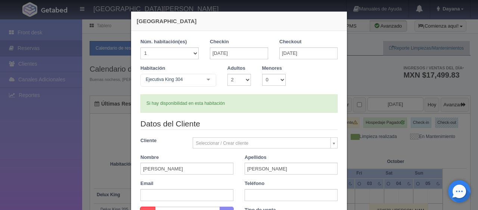
click at [433, 140] on div "Nueva Reserva 1 Núm. habitación(es) 1 2 3 4 5 6 7 8 9 10 11 12 13 14 15 16 17 1…" at bounding box center [239, 105] width 478 height 210
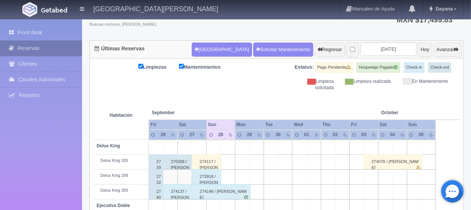
scroll to position [55, 0]
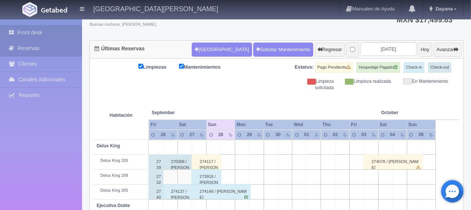
click at [51, 34] on link "Front desk" at bounding box center [41, 32] width 82 height 15
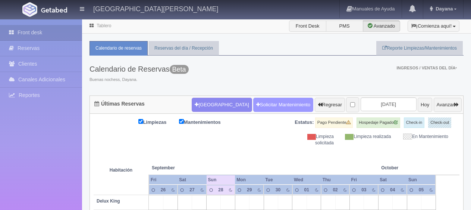
click at [261, 98] on link "Solicitar Mantenimiento" at bounding box center [283, 105] width 60 height 14
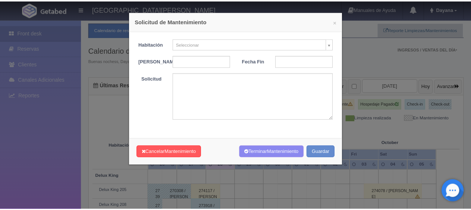
scroll to position [19, 0]
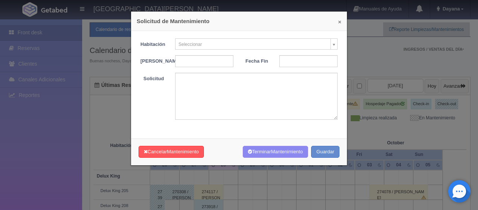
click at [338, 23] on button "×" at bounding box center [339, 22] width 3 height 6
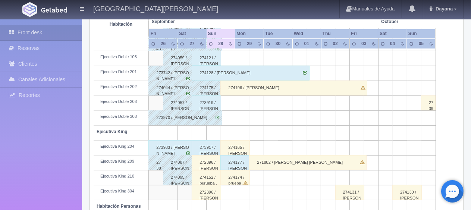
scroll to position [25, 0]
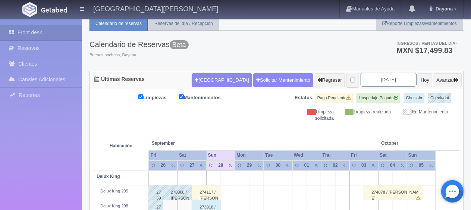
click at [391, 81] on input "2025-09-28" at bounding box center [389, 80] width 56 height 14
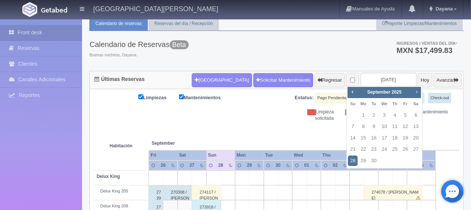
click at [417, 92] on span "Next" at bounding box center [417, 92] width 6 height 6
click at [417, 129] on link "11" at bounding box center [416, 126] width 10 height 11
type input "[DATE]"
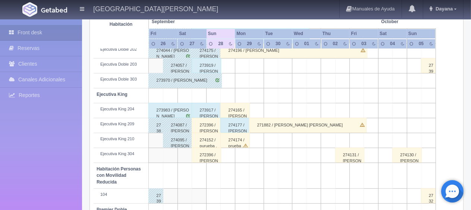
scroll to position [398, 0]
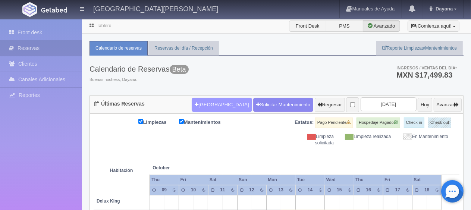
click at [192, 104] on button "[GEOGRAPHIC_DATA]" at bounding box center [222, 105] width 60 height 14
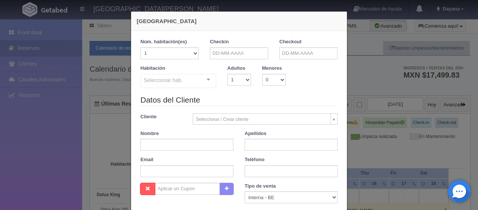
click at [423, 130] on div "[GEOGRAPHIC_DATA] 1 Núm. habitación(es) 1 2 3 4 5 6 7 8 9 10 11 12 13 14 15 16 …" at bounding box center [239, 105] width 478 height 210
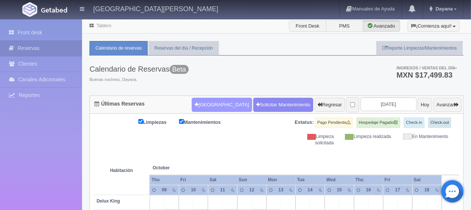
click at [208, 107] on button "[GEOGRAPHIC_DATA]" at bounding box center [222, 105] width 60 height 14
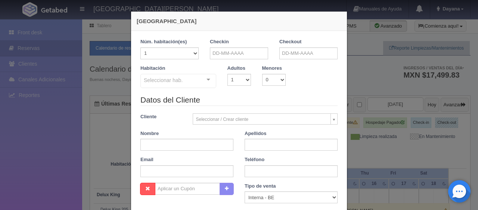
checkbox input "false"
click at [192, 144] on input "text" at bounding box center [186, 145] width 93 height 12
paste input "Luis Pérez"
drag, startPoint x: 156, startPoint y: 149, endPoint x: 150, endPoint y: 150, distance: 6.1
click at [150, 150] on input "Luis Pérez" at bounding box center [186, 145] width 93 height 12
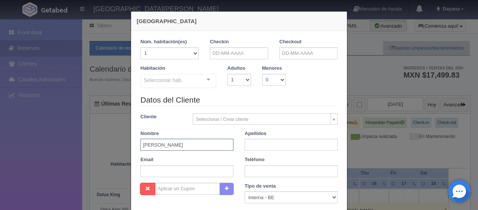
click at [169, 146] on input "Luis Pérez" at bounding box center [186, 145] width 93 height 12
drag, startPoint x: 176, startPoint y: 146, endPoint x: 149, endPoint y: 146, distance: 27.2
click at [149, 146] on input "Luis Pérez" at bounding box center [186, 145] width 93 height 12
type input "Luis"
click at [264, 145] on input "text" at bounding box center [290, 145] width 93 height 12
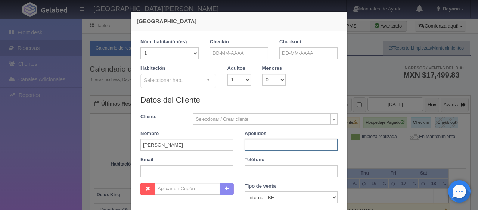
paste input "Luis Pérez"
drag, startPoint x: 253, startPoint y: 142, endPoint x: 227, endPoint y: 150, distance: 27.3
click at [226, 149] on div "Datos del Cliente Cliente Seleccionar / Crear cliente Nuevo Cliente Adriana Nav…" at bounding box center [239, 138] width 208 height 88
type input "[PERSON_NAME]"
drag, startPoint x: 173, startPoint y: 171, endPoint x: 153, endPoint y: 1, distance: 171.6
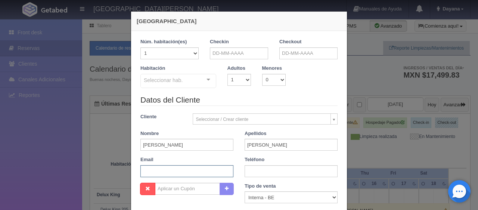
click at [173, 171] on input "text" at bounding box center [186, 171] width 93 height 12
click at [184, 169] on input "text" at bounding box center [186, 171] width 93 height 12
paste input "3h37qahxrc@m.expediapartnercentral.com"
type input "3h37qahxrc@m.expediapartnercentral.com"
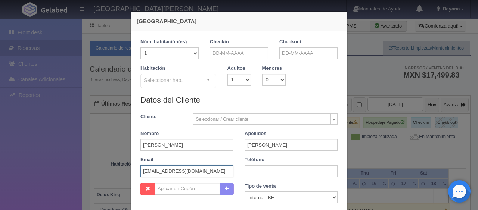
scroll to position [0, 0]
drag, startPoint x: 256, startPoint y: 172, endPoint x: 255, endPoint y: 178, distance: 6.0
click at [256, 172] on input "text" at bounding box center [290, 171] width 93 height 12
paste input "1 (773) 6533311"
type input "[PHONE_NUMBER]"
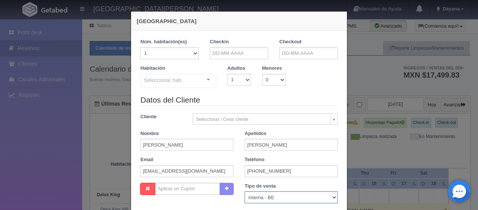
click at [257, 198] on select "Correo Electronico Interna - BE Llamada OTA Externa Otro WALK IN" at bounding box center [290, 197] width 93 height 12
select select "extota"
click at [244, 191] on select "Correo Electronico Interna - BE Llamada OTA Externa Otro WALK IN" at bounding box center [290, 197] width 93 height 12
click at [219, 54] on input "text" at bounding box center [239, 53] width 58 height 12
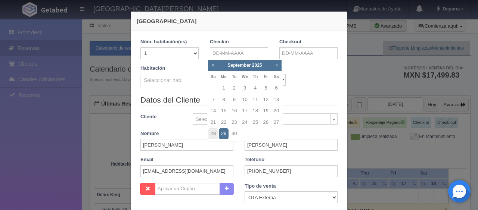
click at [279, 63] on span "Next" at bounding box center [276, 65] width 6 height 6
click at [278, 103] on link "11" at bounding box center [276, 99] width 10 height 11
type input "[DATE]"
checkbox input "false"
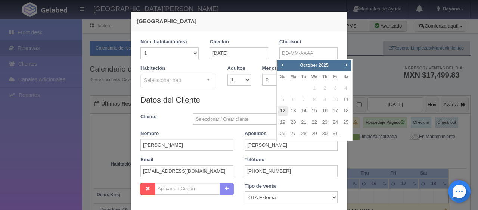
click at [284, 110] on link "12" at bounding box center [283, 111] width 10 height 11
type input "12-10-2025"
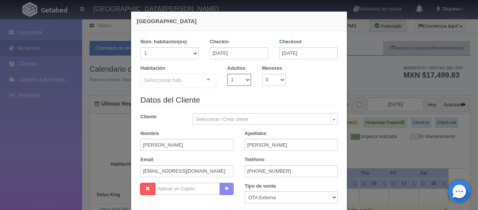
drag, startPoint x: 239, startPoint y: 75, endPoint x: 240, endPoint y: 84, distance: 9.4
click at [239, 75] on select "1 2 3 4 5 6 7 8 9 10" at bounding box center [239, 80] width 24 height 12
checkbox input "false"
select select "2"
click at [227, 74] on select "1 2 3 4 5 6 7 8 9 10" at bounding box center [239, 80] width 24 height 12
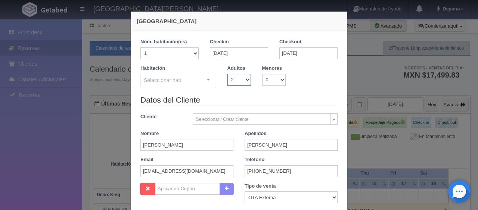
checkbox input "false"
click at [196, 81] on div "Seleccionar hab." at bounding box center [178, 81] width 76 height 14
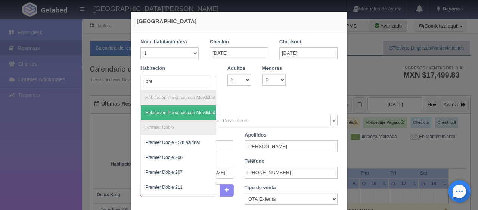
type input "prem"
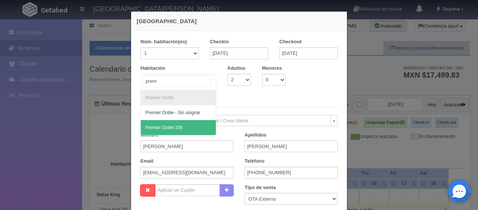
click at [166, 131] on span "Premier Doble 206" at bounding box center [178, 127] width 75 height 15
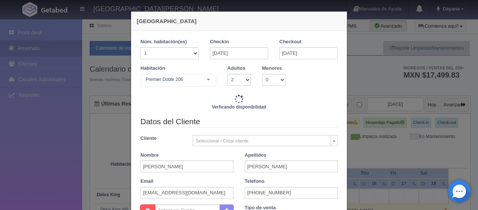
scroll to position [153, 0]
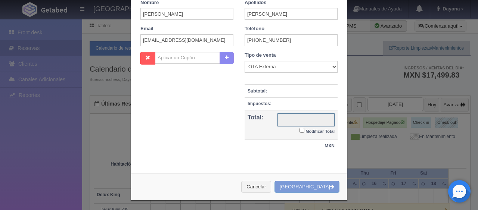
click at [316, 125] on input "text" at bounding box center [305, 119] width 57 height 13
click at [312, 132] on small "Modificar Total" at bounding box center [319, 131] width 29 height 4
click at [304, 132] on input "Modificar Total" at bounding box center [301, 130] width 5 height 5
checkbox input "true"
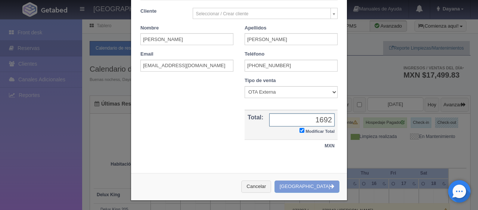
scroll to position [0, 0]
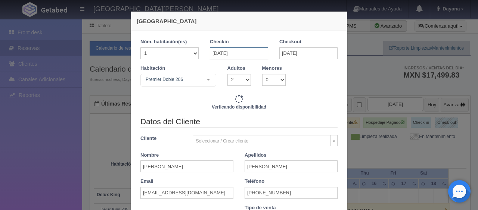
click at [243, 56] on input "11-10-2025" at bounding box center [239, 53] width 58 height 12
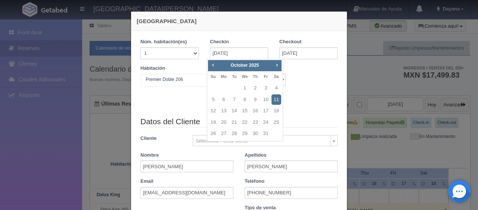
click at [179, 101] on div "Verficando disponibilidad" at bounding box center [238, 105] width 197 height 22
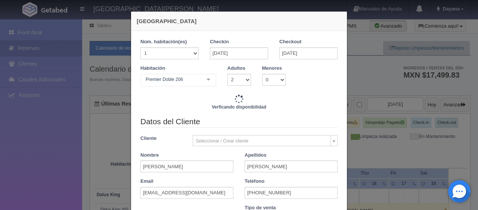
click at [216, 89] on div "Habitación Premier Doble 206 SUITE SUITE - Sin asignar SUITE 301 Habitación Per…" at bounding box center [239, 79] width 208 height 29
type input "1649.00"
checkbox input "true"
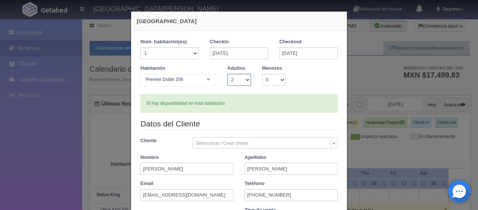
click at [236, 85] on select "1 2 3 4 5 6 7 8 9 10" at bounding box center [239, 80] width 24 height 12
click at [293, 106] on div "Si hay disponibilidad en esta habitación" at bounding box center [238, 103] width 197 height 18
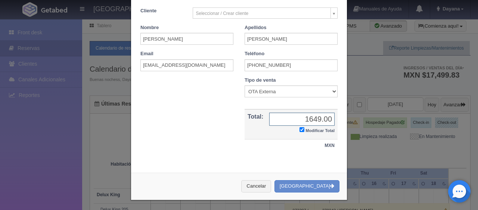
click at [319, 119] on input "1649.00" at bounding box center [301, 119] width 65 height 13
type input "1692"
drag, startPoint x: 315, startPoint y: 189, endPoint x: 316, endPoint y: 181, distance: 8.7
click at [316, 191] on button "[GEOGRAPHIC_DATA]" at bounding box center [306, 186] width 65 height 12
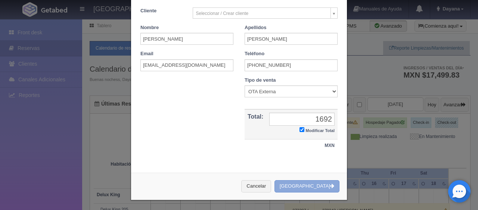
click at [309, 188] on button "[GEOGRAPHIC_DATA]" at bounding box center [306, 186] width 65 height 12
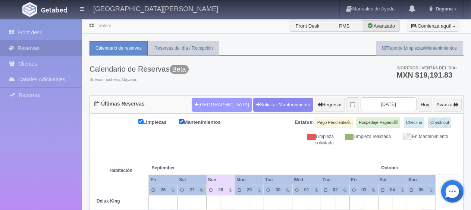
click at [196, 104] on button "[GEOGRAPHIC_DATA]" at bounding box center [222, 105] width 60 height 14
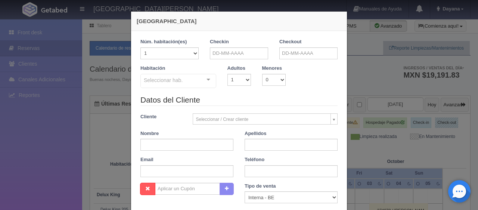
checkbox input "false"
drag, startPoint x: 249, startPoint y: 57, endPoint x: 257, endPoint y: 53, distance: 8.5
click at [248, 57] on input "text" at bounding box center [239, 53] width 58 height 12
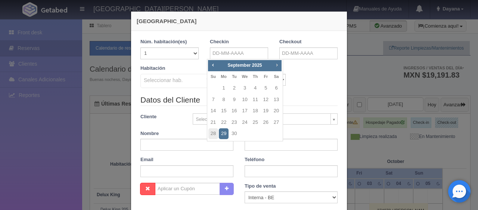
click at [277, 64] on span "Next" at bounding box center [276, 65] width 6 height 6
click at [276, 98] on link "11" at bounding box center [276, 99] width 10 height 11
type input "11-10-2025"
checkbox input "false"
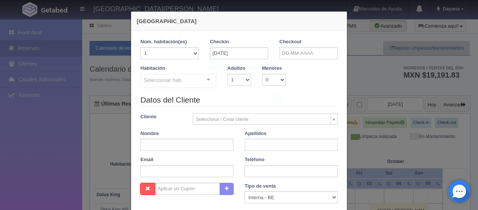
click at [313, 46] on div "Checkout" at bounding box center [308, 48] width 58 height 21
click at [313, 49] on input "text" at bounding box center [308, 53] width 58 height 12
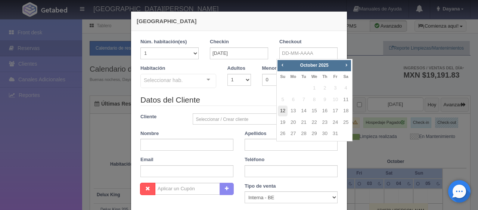
click at [287, 110] on link "12" at bounding box center [283, 111] width 10 height 11
type input "[DATE]"
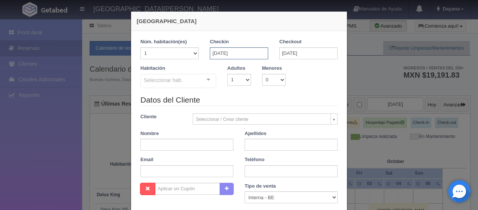
checkbox input "false"
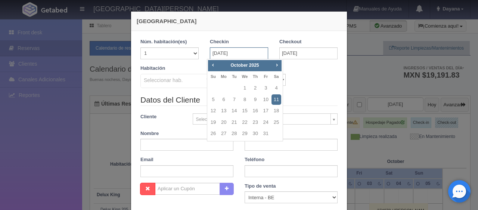
drag, startPoint x: 255, startPoint y: 53, endPoint x: 208, endPoint y: 57, distance: 47.2
click at [210, 57] on input "[DATE]" at bounding box center [239, 53] width 58 height 12
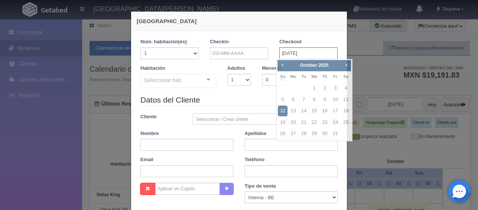
drag, startPoint x: 330, startPoint y: 55, endPoint x: 260, endPoint y: 49, distance: 70.1
click at [260, 49] on div "1 Núm. habitación(es) 1 2 3 4 5 6 7 8 9 10 11 12 13 14 15 16 17 18 19 20 Checki…" at bounding box center [239, 51] width 208 height 26
checkbox input "false"
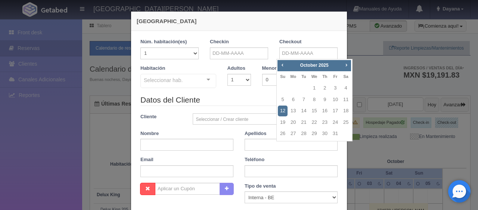
click at [246, 60] on div "Checkin" at bounding box center [238, 51] width 69 height 26
checkbox input "false"
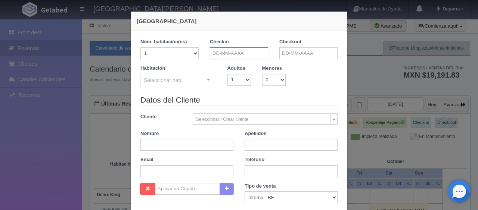
click at [250, 51] on input "text" at bounding box center [239, 53] width 58 height 12
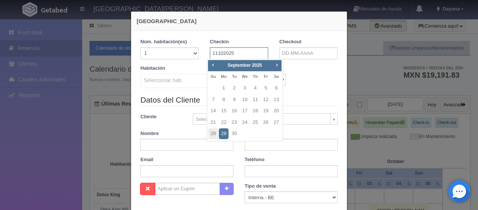
type input "11102025"
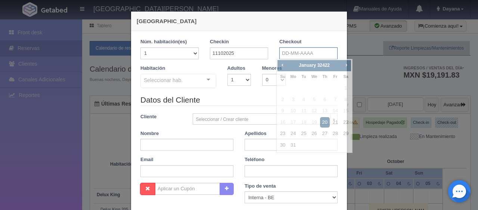
checkbox input "false"
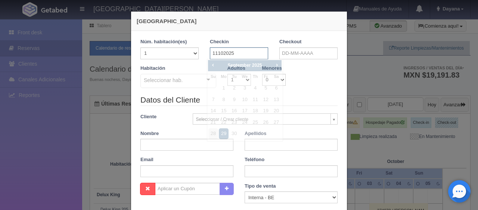
click at [249, 50] on input "11102025" at bounding box center [239, 53] width 58 height 12
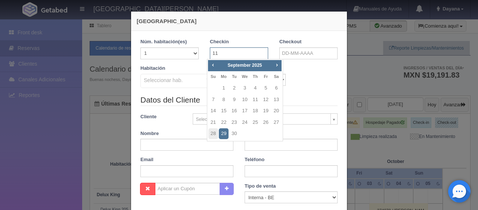
type input "1"
type input "[DATE]"
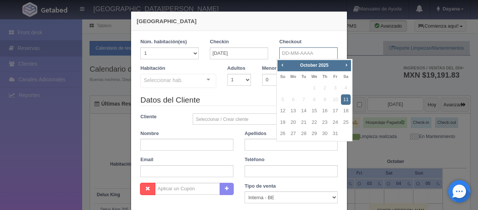
checkbox input "false"
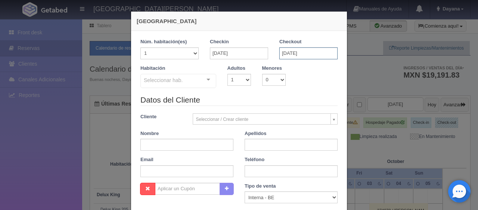
type input "[DATE]"
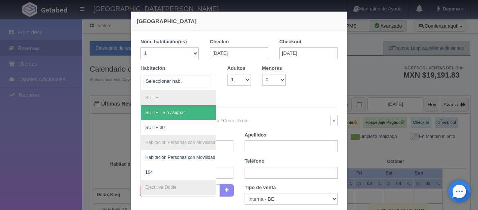
checkbox input "false"
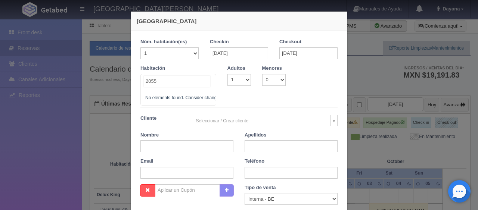
type input "205"
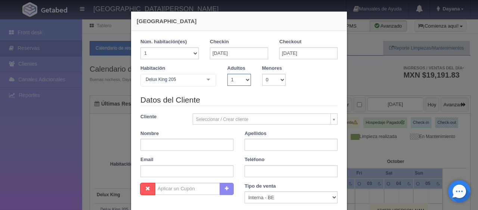
checkbox input "false"
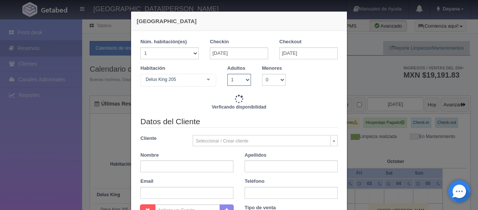
select select "2"
checkbox input "false"
paste input "María Pérez"
type input "María"
paste input "Pérez"
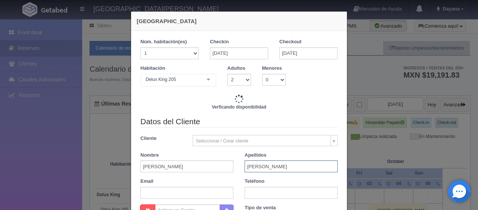
type input "Pérez"
type input "1299.00"
checkbox input "false"
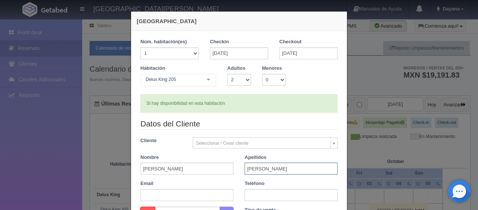
type input "1499.00"
checkbox input "false"
paste input "1 (847) 4202298"
type input "1 (847) 4202298"
click at [206, 195] on input "1 (847) 4202298" at bounding box center [186, 195] width 93 height 12
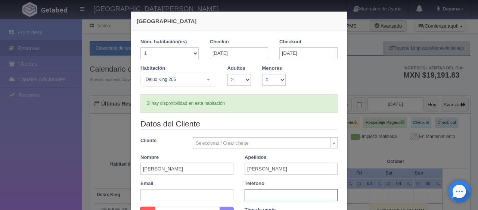
click at [290, 195] on input "text" at bounding box center [290, 195] width 93 height 12
paste input "1 (847) 4202298"
type input "1 (847) 4202298"
click at [140, 198] on input "text" at bounding box center [186, 195] width 93 height 12
paste input "misfo1u27s@m.expediapartnercentral.com"
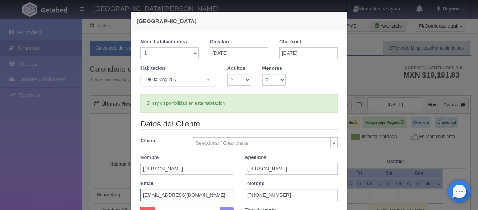
scroll to position [155, 0]
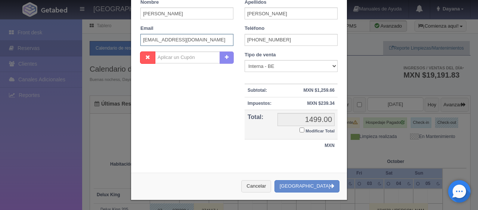
type input "misfo1u27s@m.expediapartnercentral.com"
click at [303, 126] on label "Modificar Total" at bounding box center [316, 130] width 35 height 9
click at [303, 128] on input "Modificar Total" at bounding box center [301, 130] width 5 height 5
checkbox input "true"
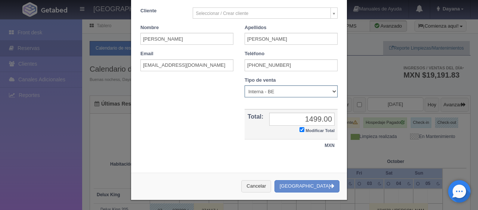
click at [280, 89] on select "Correo Electronico Interna - BE Llamada OTA Externa Otro WALK IN" at bounding box center [290, 91] width 93 height 12
select select "extota"
click at [244, 85] on select "Correo Electronico Interna - BE Llamada OTA Externa Otro WALK IN" at bounding box center [290, 91] width 93 height 12
click at [314, 119] on input "1499.00" at bounding box center [301, 119] width 65 height 13
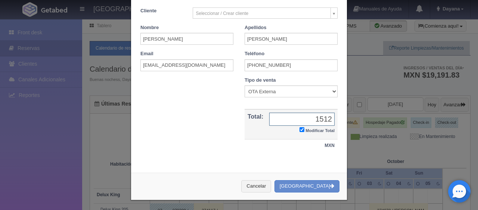
type input "1512"
click at [274, 180] on button "[GEOGRAPHIC_DATA]" at bounding box center [306, 186] width 65 height 12
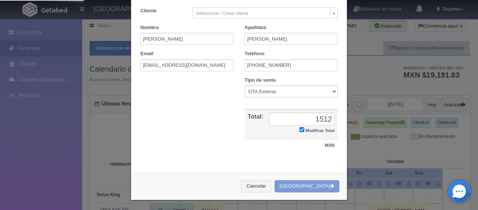
scroll to position [0, 0]
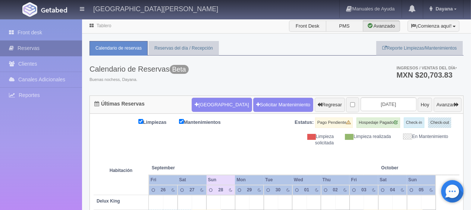
click at [37, 50] on link "Reservas" at bounding box center [41, 48] width 82 height 15
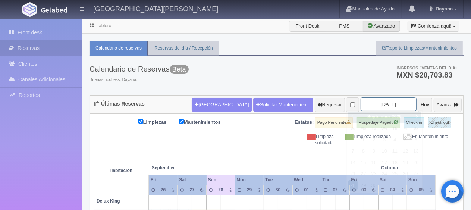
click at [385, 106] on input "2025-09-28" at bounding box center [389, 104] width 56 height 14
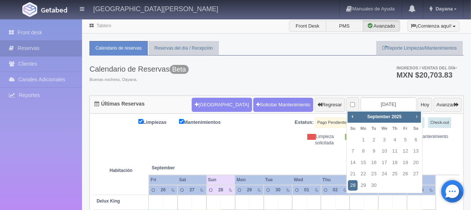
click at [418, 120] on link "Next" at bounding box center [417, 116] width 8 height 8
click at [414, 148] on link "11" at bounding box center [416, 151] width 10 height 11
type input "[DATE]"
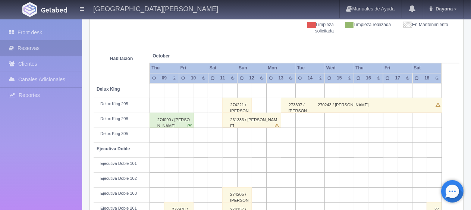
scroll to position [149, 0]
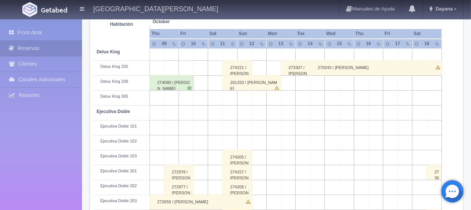
click at [243, 67] on div "274221 / [PERSON_NAME]" at bounding box center [236, 67] width 29 height 15
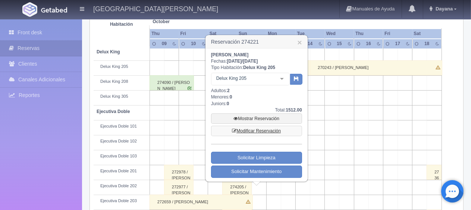
click at [260, 128] on link "Modificar Reservación" at bounding box center [256, 131] width 91 height 10
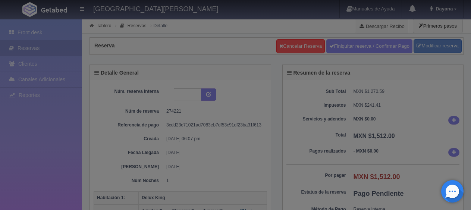
select select "2"
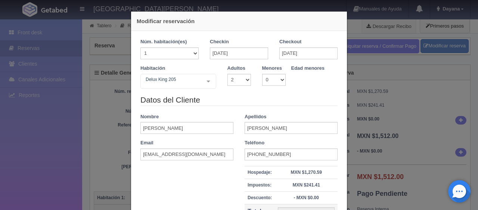
click at [246, 63] on div "Checkin [DATE]" at bounding box center [238, 51] width 69 height 26
click at [246, 56] on input "[DATE]" at bounding box center [239, 53] width 58 height 12
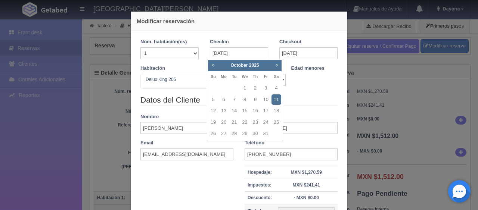
click at [275, 103] on link "11" at bounding box center [276, 99] width 10 height 11
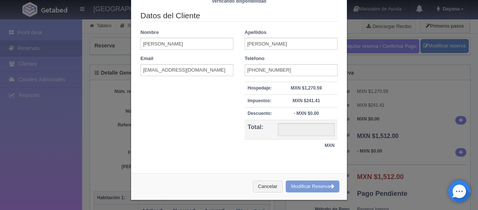
type input "1499.00"
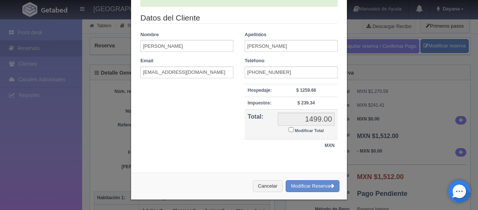
click at [294, 131] on small "Modificar Total" at bounding box center [308, 130] width 29 height 4
click at [293, 131] on input "Modificar Total" at bounding box center [290, 129] width 5 height 5
checkbox input "true"
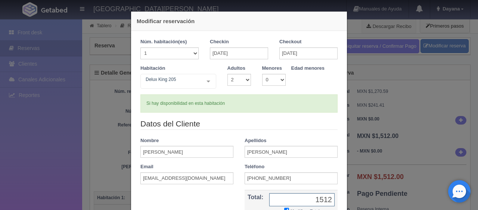
scroll to position [81, 0]
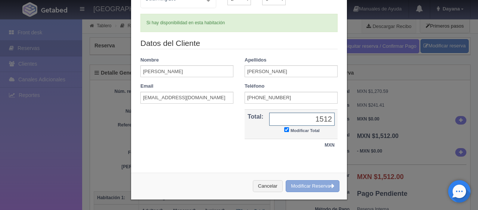
type input "1512"
click at [325, 180] on button "Modificar Reserva" at bounding box center [312, 186] width 54 height 12
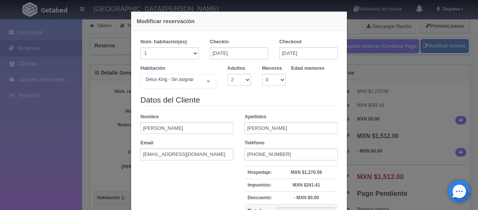
select select "2"
click at [427, 138] on div "Modificar reservación Núm. habitación(es) 1 2 3 4 5 6 7 8 9 10 11 12 13 14 15 1…" at bounding box center [239, 105] width 478 height 210
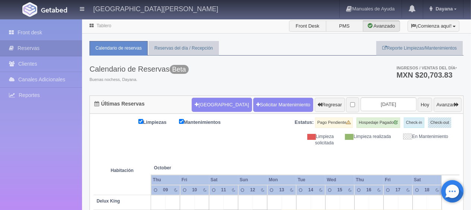
scroll to position [149, 0]
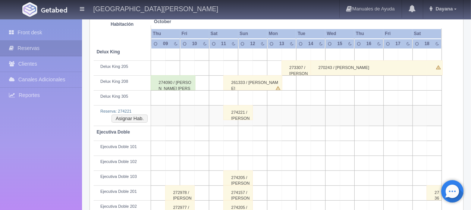
click at [240, 109] on div "274221 / [PERSON_NAME]" at bounding box center [237, 112] width 29 height 15
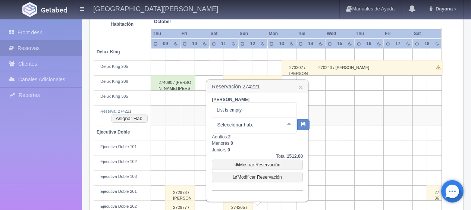
click at [251, 149] on div "[PERSON_NAME]: [DATE] / [DATE] Tipo Habitación: No elements found. Consider cha…" at bounding box center [257, 144] width 91 height 94
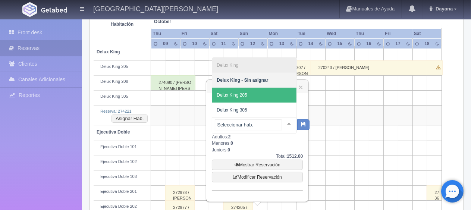
click at [257, 99] on span "Delux King 205" at bounding box center [254, 95] width 84 height 15
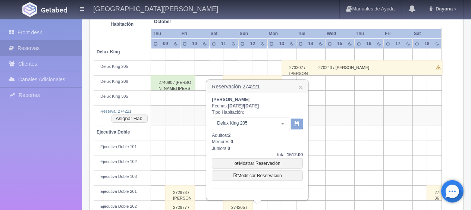
click at [296, 123] on icon "button" at bounding box center [297, 123] width 5 height 5
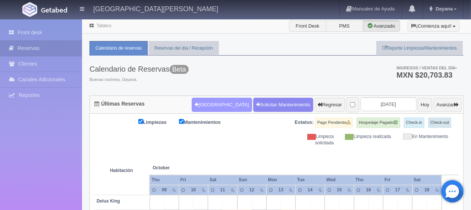
click at [211, 110] on button "[GEOGRAPHIC_DATA]" at bounding box center [222, 105] width 60 height 14
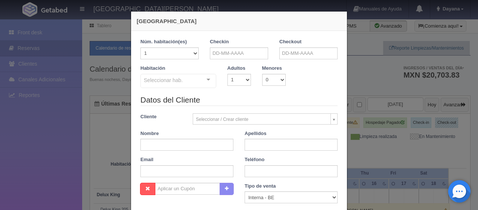
checkbox input "false"
click at [239, 56] on input "text" at bounding box center [239, 53] width 58 height 12
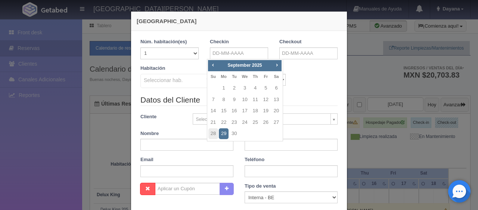
click at [280, 69] on div "Prev Next [DATE]" at bounding box center [245, 65] width 74 height 11
click at [280, 65] on link "Next" at bounding box center [277, 65] width 8 height 8
click at [279, 99] on link "11" at bounding box center [276, 99] width 10 height 11
type input "[DATE]"
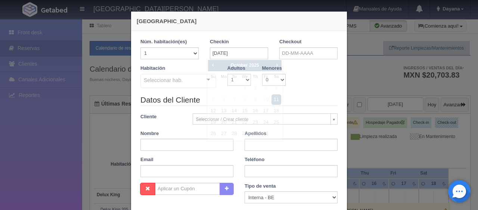
checkbox input "false"
click at [330, 50] on input "text" at bounding box center [308, 53] width 58 height 12
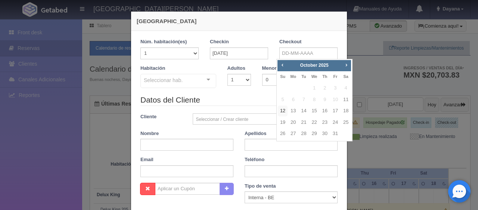
drag, startPoint x: 282, startPoint y: 113, endPoint x: 274, endPoint y: 113, distance: 7.8
click at [282, 113] on link "12" at bounding box center [283, 111] width 10 height 11
type input "12-10-2025"
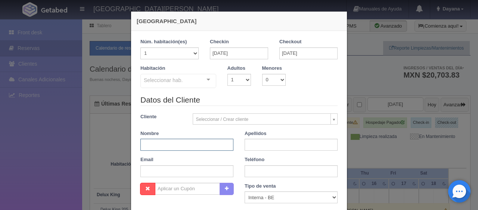
drag, startPoint x: 200, startPoint y: 144, endPoint x: 201, endPoint y: 150, distance: 6.2
click at [200, 144] on input "text" at bounding box center [186, 145] width 93 height 12
checkbox input "false"
paste input "Amelia Zavala Romero"
type input "Amelia"
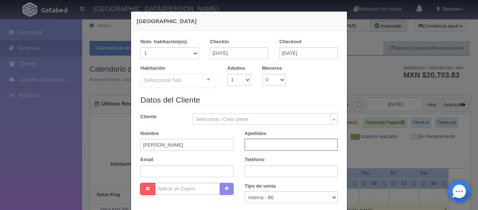
paste input "Zavala Romero"
type input "Zavala Romero"
click at [198, 174] on input "text" at bounding box center [186, 171] width 93 height 12
paste input "1 (773) 6533311"
type input "1 (773) 6533311"
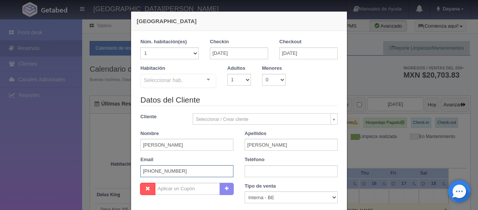
drag, startPoint x: 164, startPoint y: 172, endPoint x: 144, endPoint y: 173, distance: 20.2
click at [135, 172] on div "Email 1 (773) 6533311" at bounding box center [187, 166] width 104 height 21
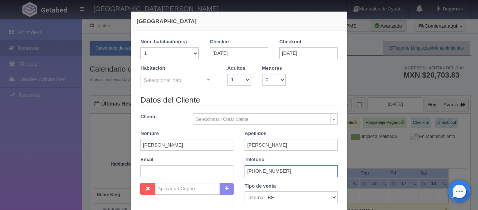
type input "1 (773) 6533311"
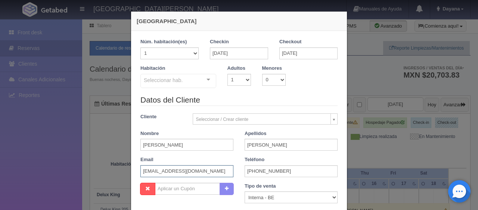
type input "l3q1wx4gwv@m.expediapartnercentral.com"
click at [246, 194] on select "Correo Electronico Interna - BE Llamada OTA Externa Otro WALK IN" at bounding box center [290, 197] width 93 height 12
select select "extota"
click at [244, 191] on select "Correo Electronico Interna - BE Llamada OTA Externa Otro WALK IN" at bounding box center [290, 197] width 93 height 12
drag, startPoint x: 227, startPoint y: 76, endPoint x: 228, endPoint y: 84, distance: 8.3
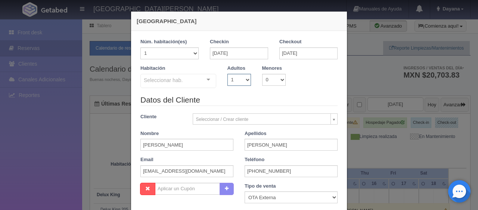
click at [227, 76] on select "1 2 3 4 5 6 7 8 9 10" at bounding box center [239, 80] width 24 height 12
select select "2"
click at [227, 74] on select "1 2 3 4 5 6 7 8 9 10" at bounding box center [239, 80] width 24 height 12
click at [171, 88] on div "Seleccionar hab. SUITE SUITE - Sin asignar SUITE 301 Habitación Personas con Mo…" at bounding box center [178, 81] width 76 height 15
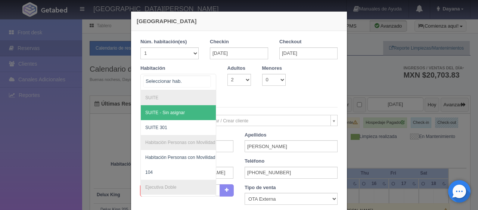
scroll to position [75, 0]
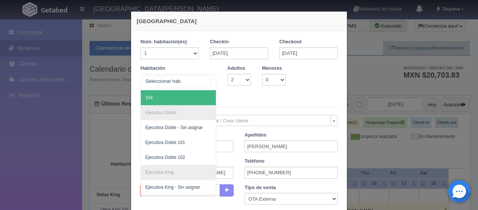
click at [160, 100] on span "104" at bounding box center [203, 97] width 125 height 15
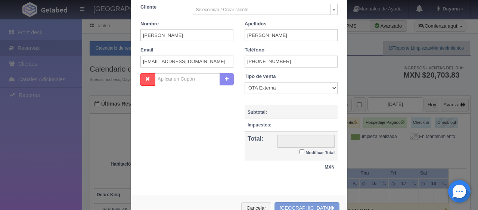
scroll to position [153, 0]
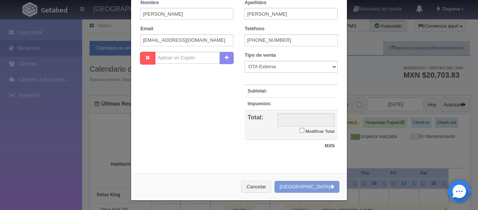
click at [305, 129] on small "Modificar Total" at bounding box center [319, 131] width 29 height 4
click at [303, 129] on input "Modificar Total" at bounding box center [301, 130] width 5 height 5
checkbox input "true"
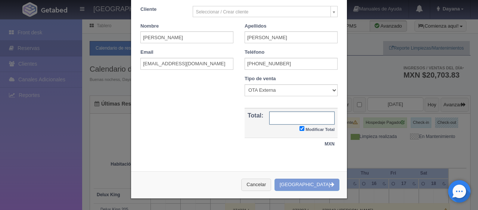
scroll to position [127, 0]
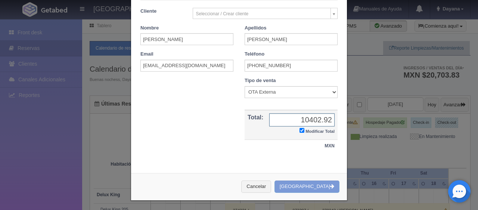
type input "1549.00"
checkbox input "true"
click at [316, 117] on input "1549.00" at bounding box center [301, 119] width 65 height 13
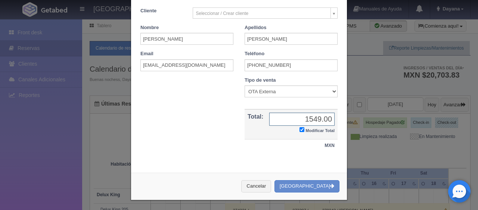
click at [314, 117] on input "1549.00" at bounding box center [301, 119] width 65 height 13
type input "1402.92"
click at [318, 185] on button "[GEOGRAPHIC_DATA]" at bounding box center [306, 186] width 65 height 12
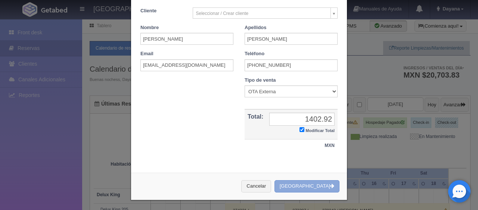
click at [307, 182] on button "[GEOGRAPHIC_DATA]" at bounding box center [306, 186] width 65 height 12
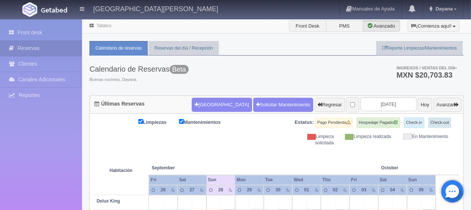
click at [254, 132] on div "Limpiezas Mantenimientos Estatus: Pago Pendiente Hospedaje Pagado Check-in Chec…" at bounding box center [277, 132] width 366 height 29
